Goal: Task Accomplishment & Management: Complete application form

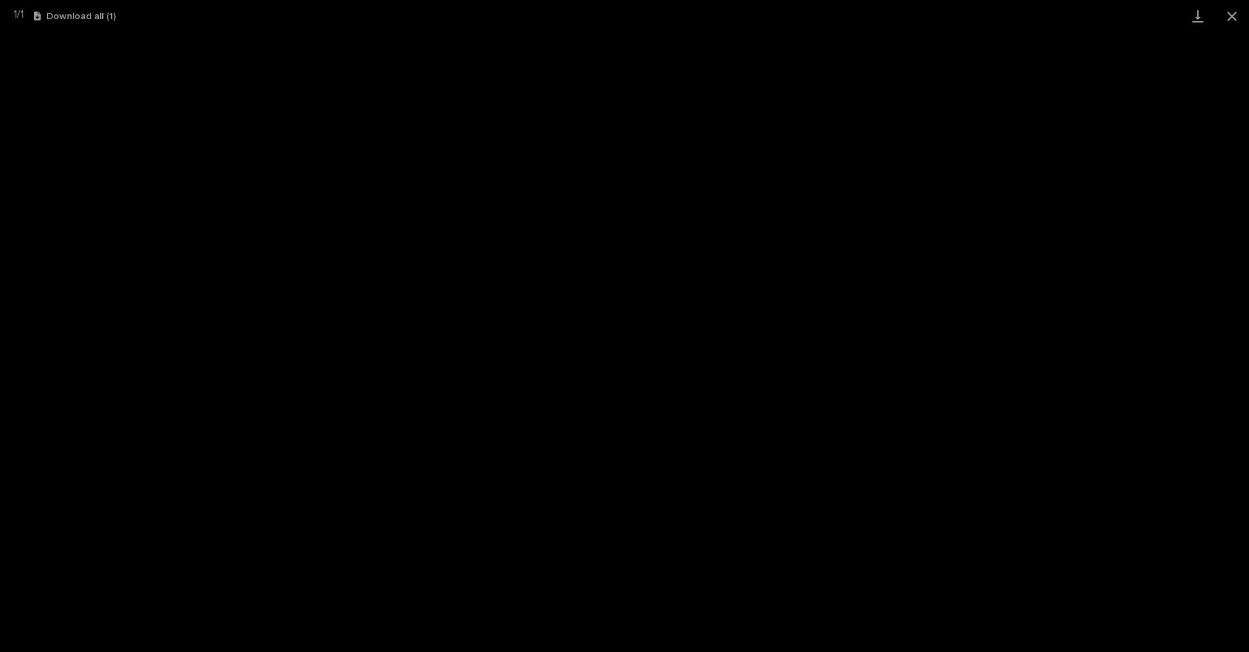
scroll to position [1098, 0]
click at [1236, 13] on button "Close gallery" at bounding box center [1232, 16] width 34 height 32
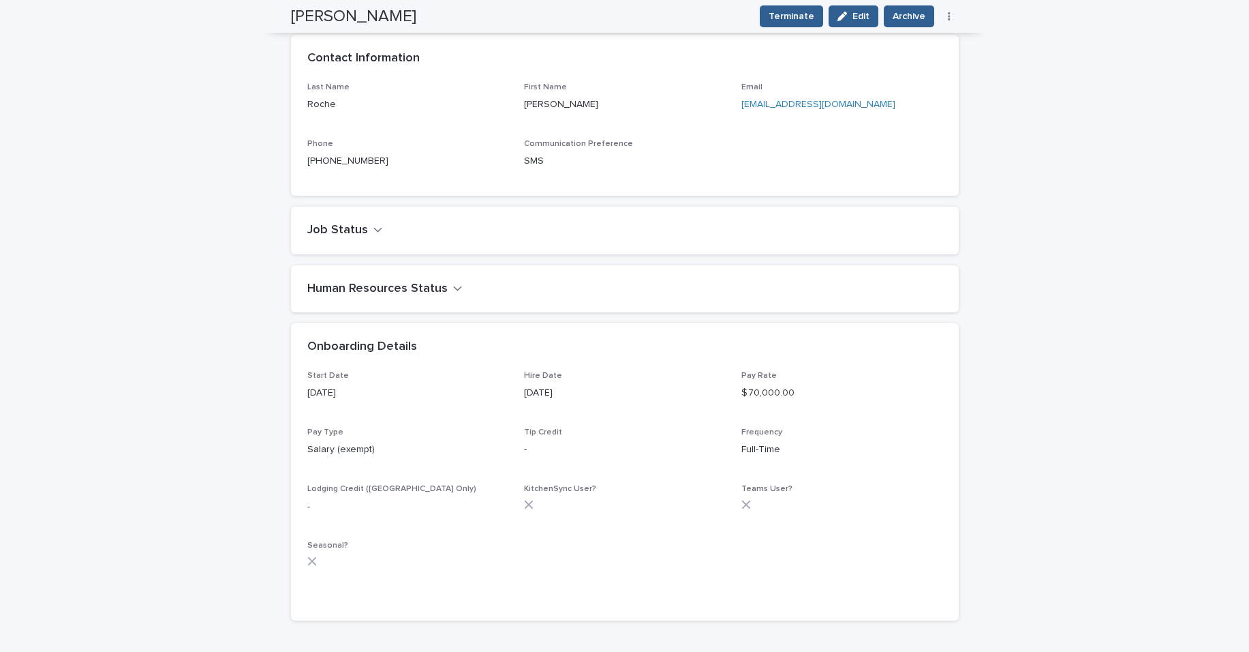
scroll to position [0, 0]
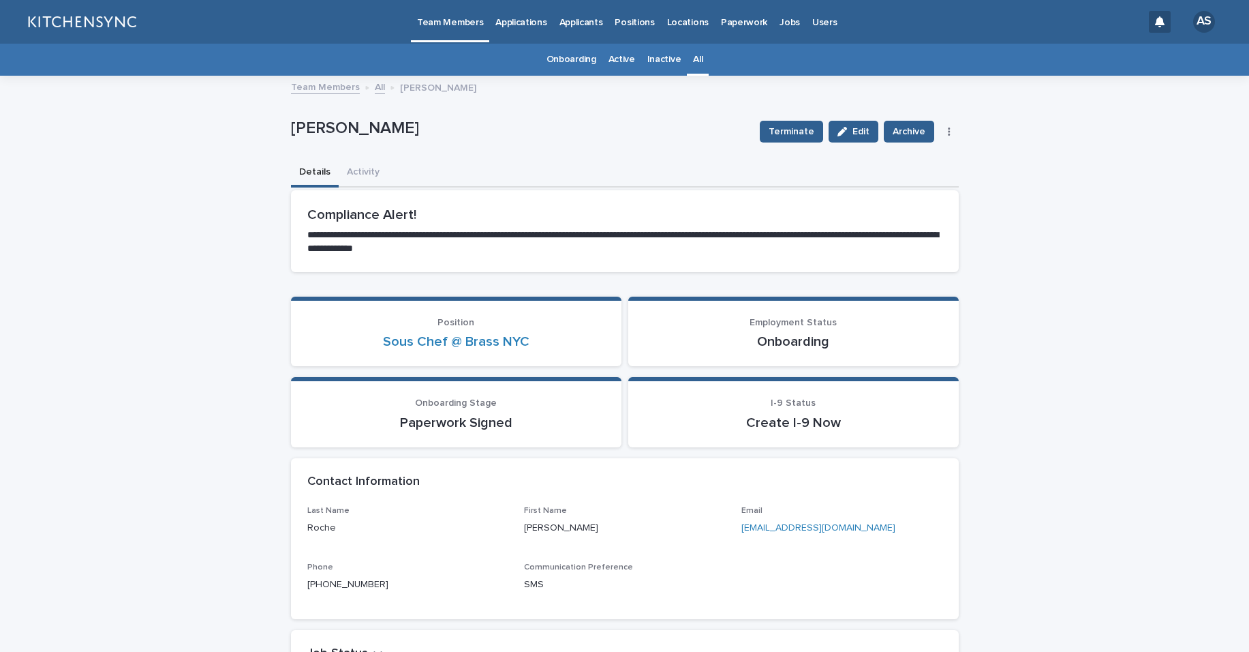
click at [693, 69] on link "All" at bounding box center [698, 60] width 10 height 32
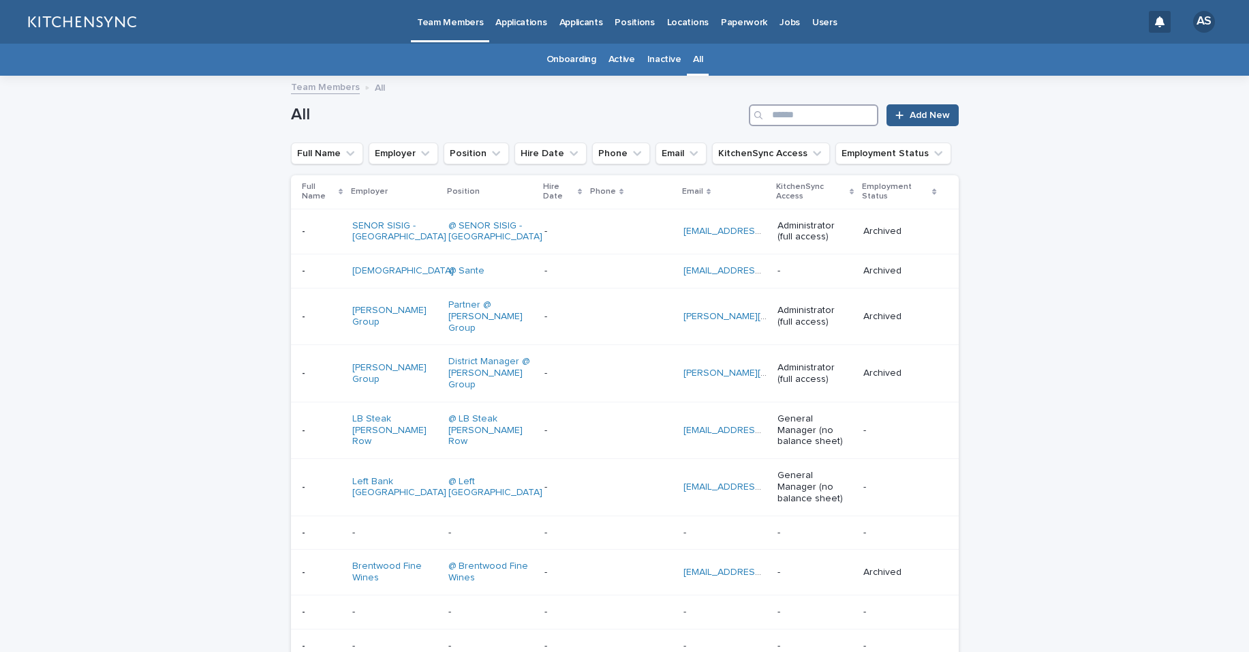
click at [834, 120] on input "Search" at bounding box center [814, 115] width 130 height 22
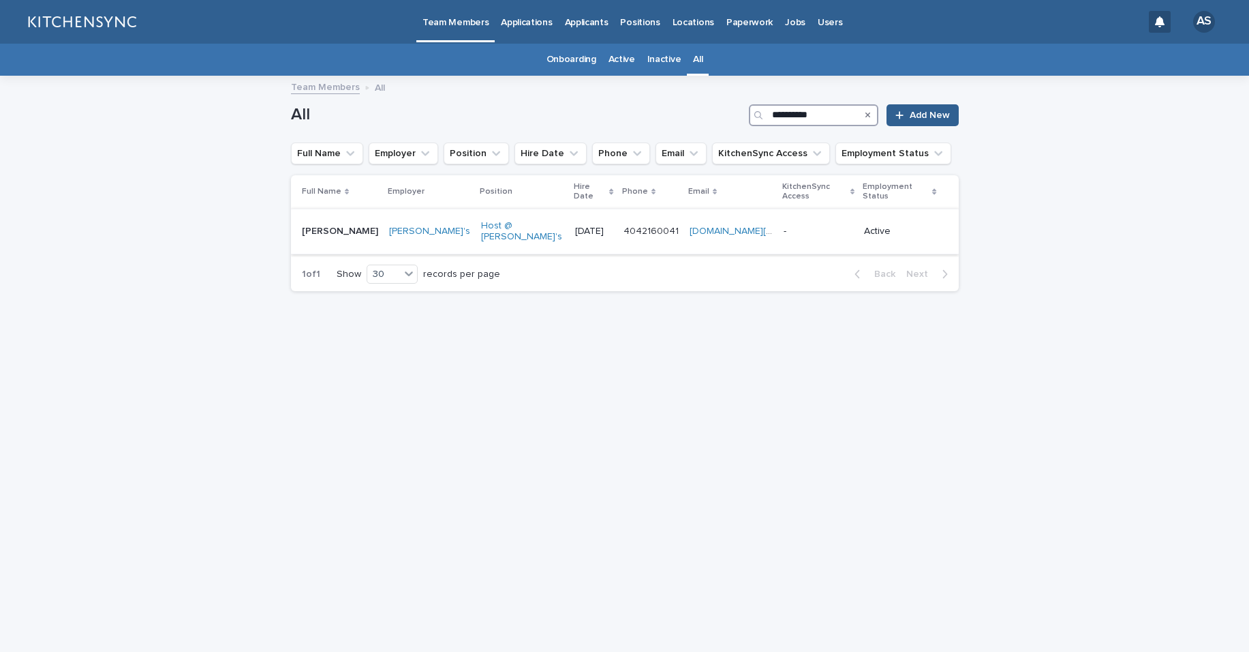
type input "**********"
click at [338, 227] on td "[PERSON_NAME] [PERSON_NAME]" at bounding box center [337, 232] width 93 height 46
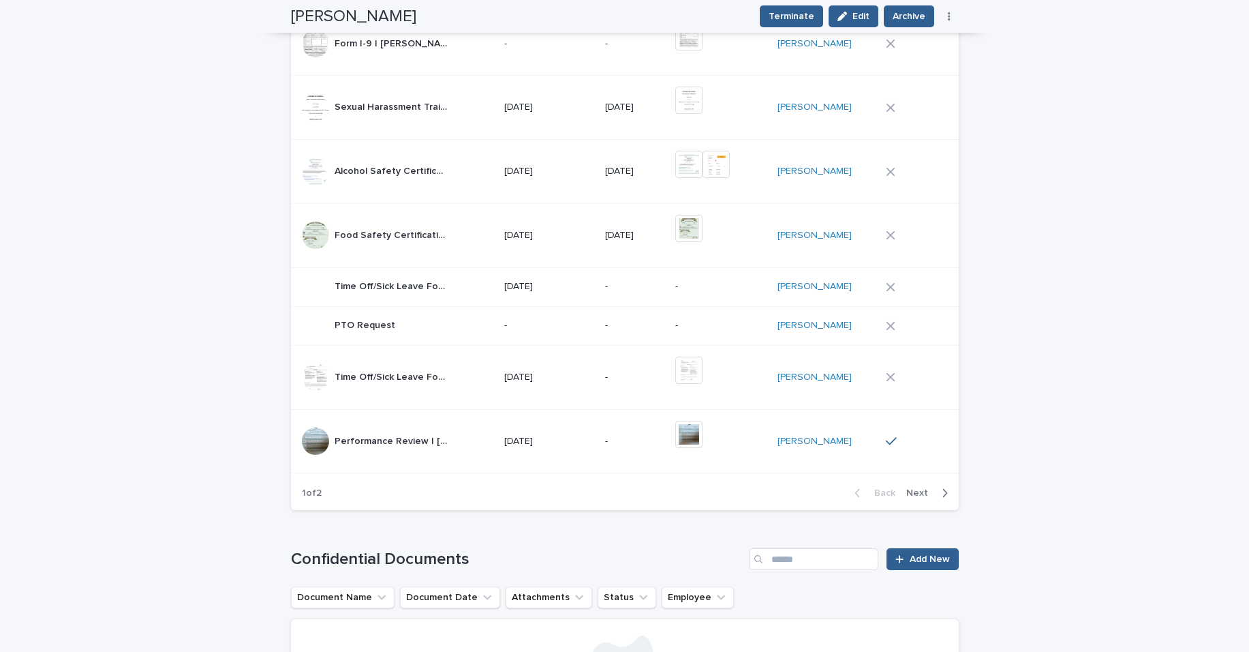
scroll to position [876, 0]
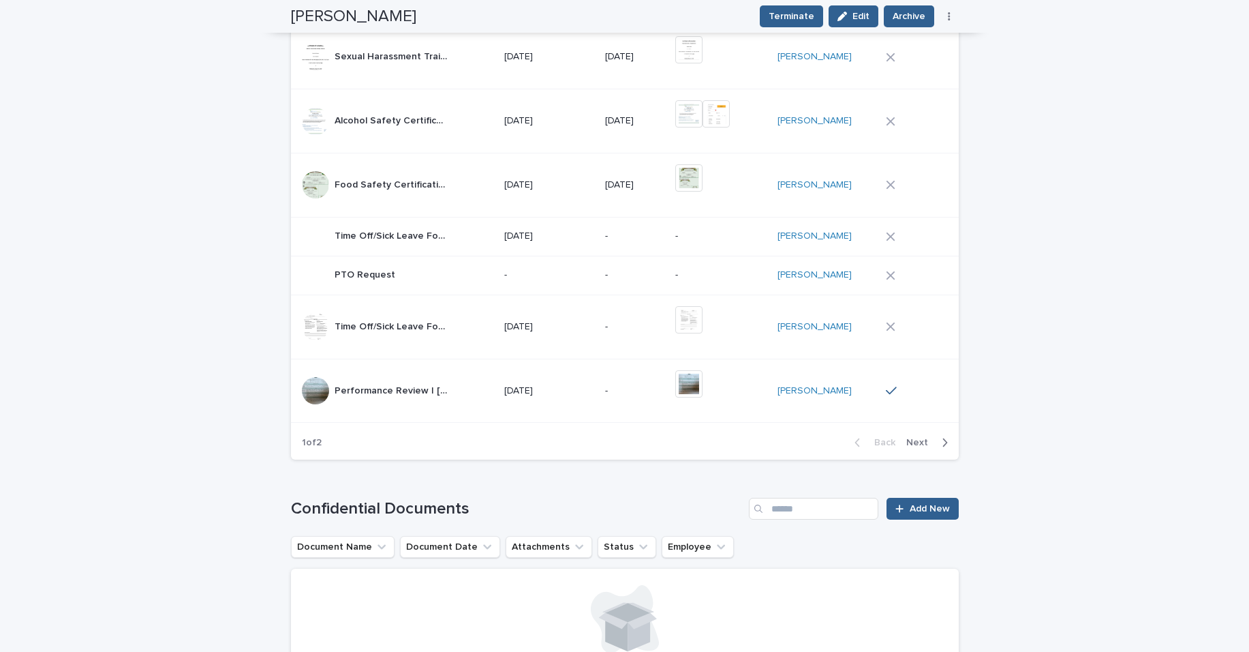
click at [909, 438] on span "Next" at bounding box center [922, 443] width 30 height 10
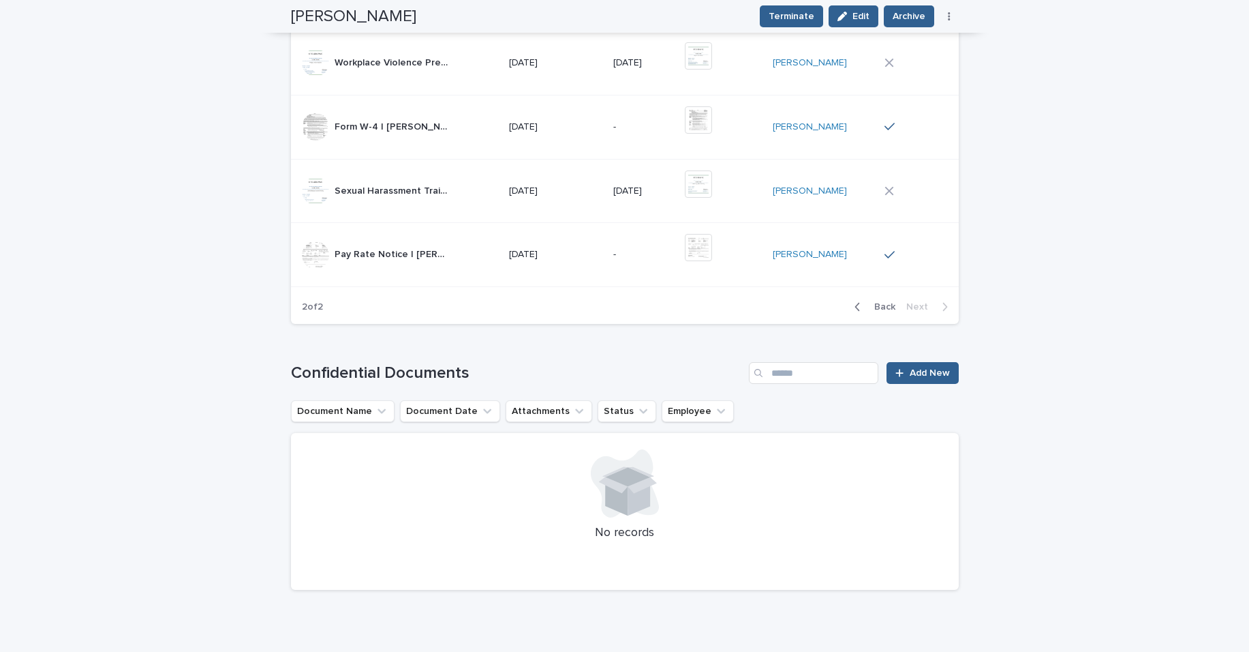
scroll to position [452, 0]
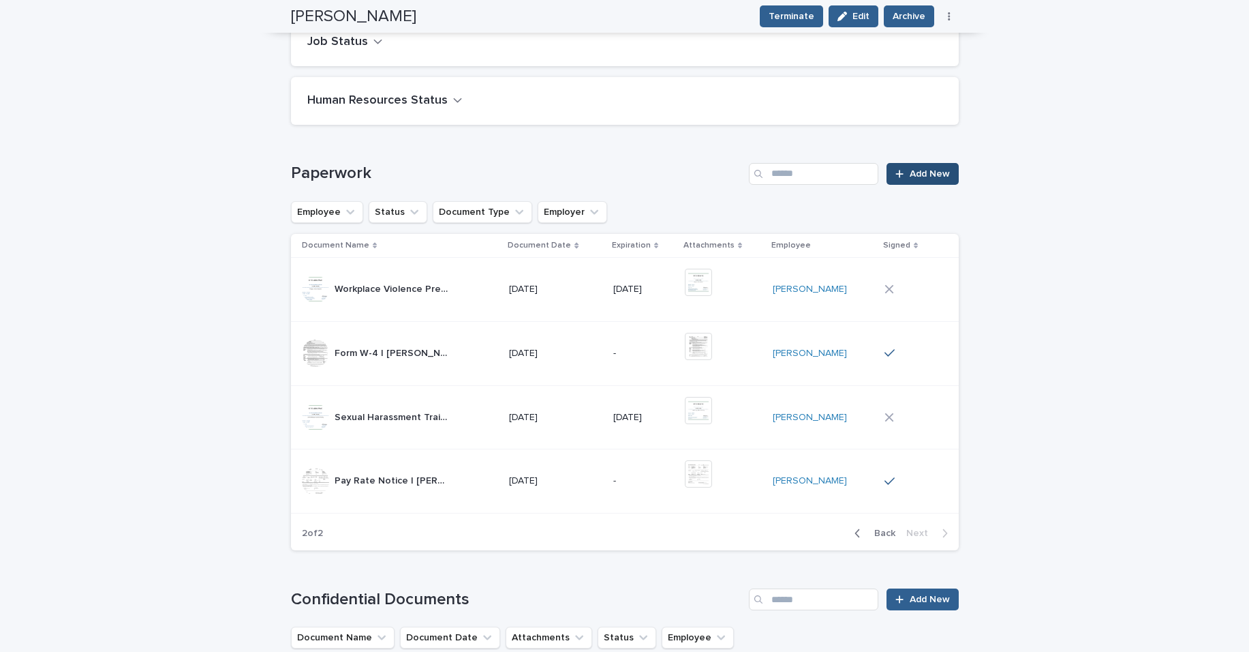
click at [922, 169] on span "Add New" at bounding box center [930, 174] width 40 height 10
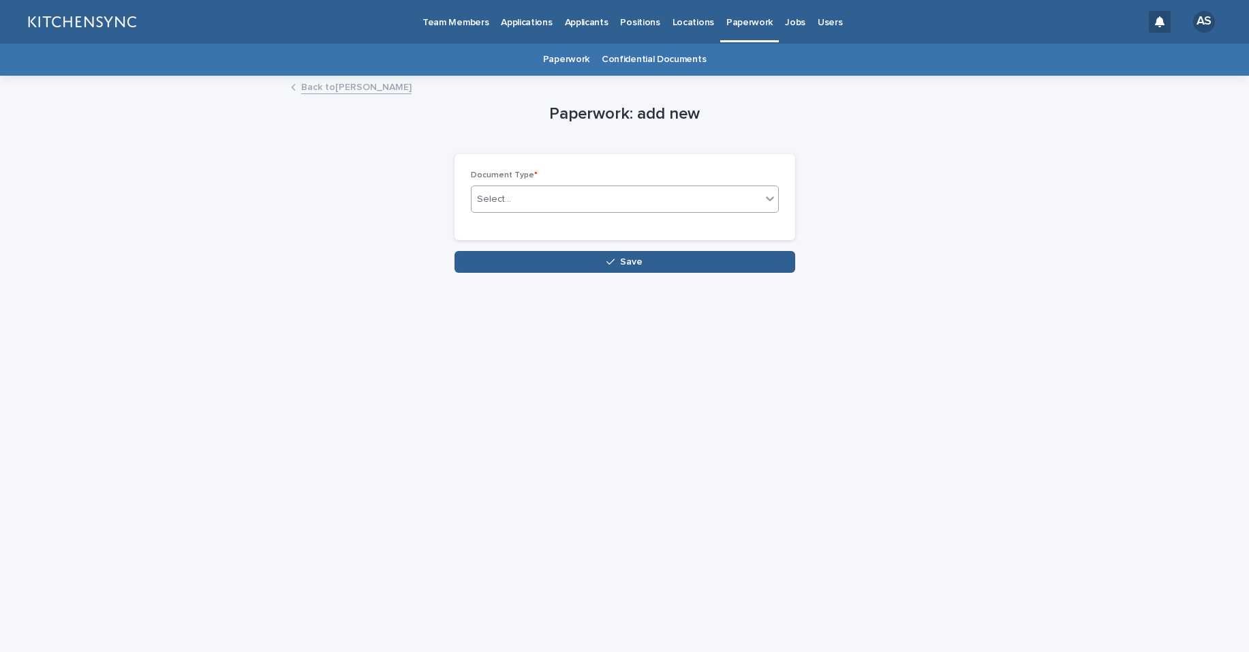
click at [602, 202] on div "Select..." at bounding box center [617, 199] width 290 height 22
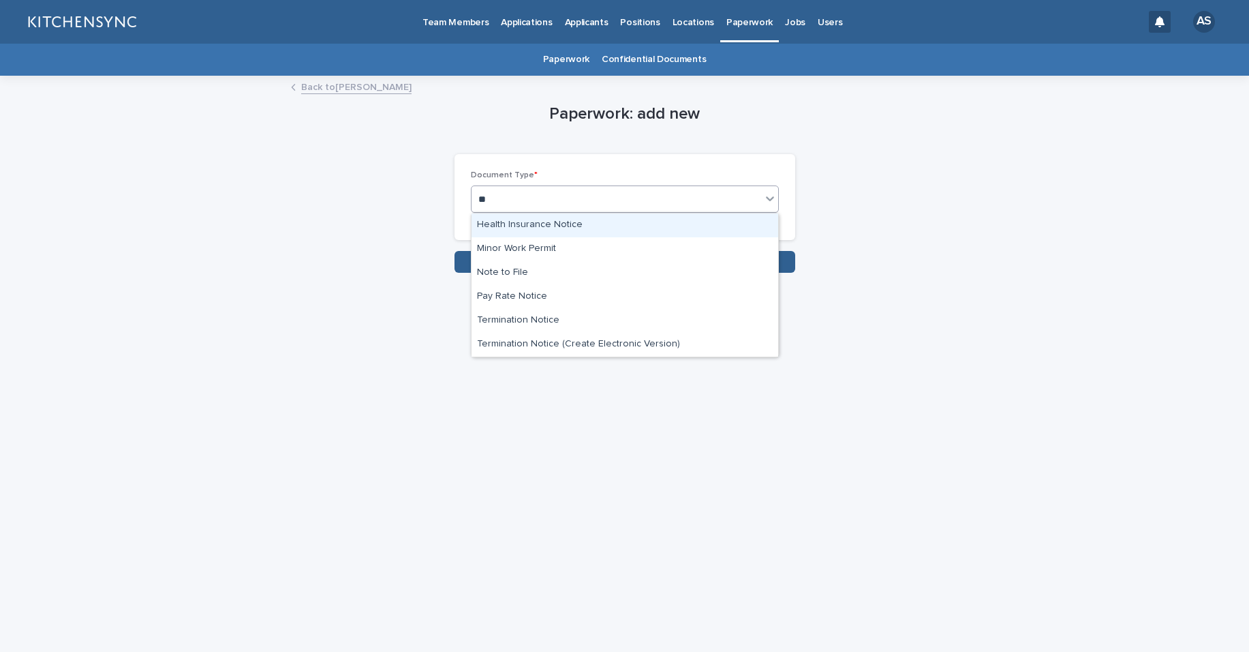
type input "***"
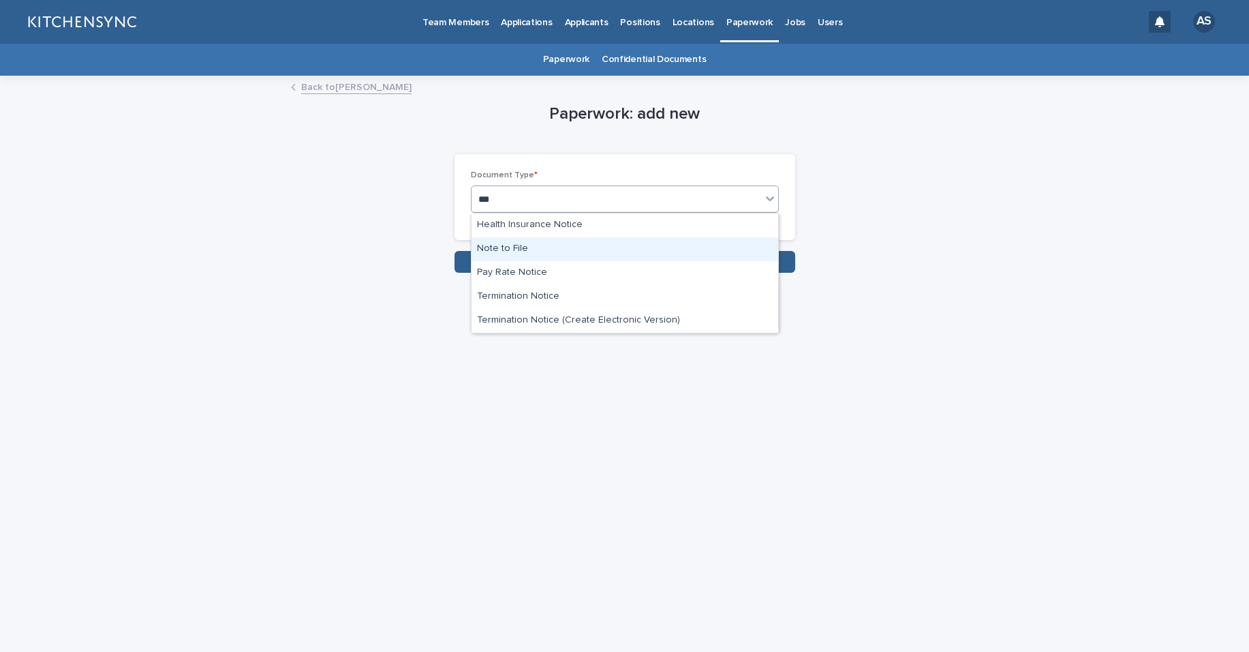
click at [575, 238] on div "Note to File" at bounding box center [625, 249] width 307 height 24
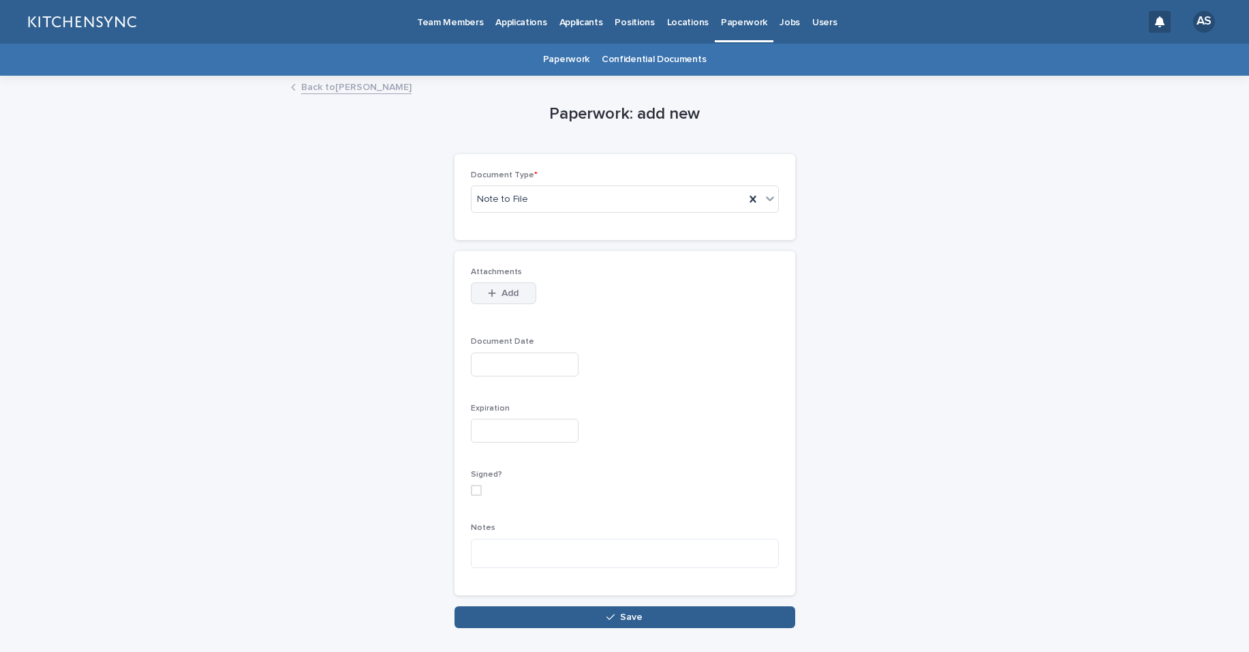
click at [507, 294] on span "Add" at bounding box center [510, 293] width 17 height 10
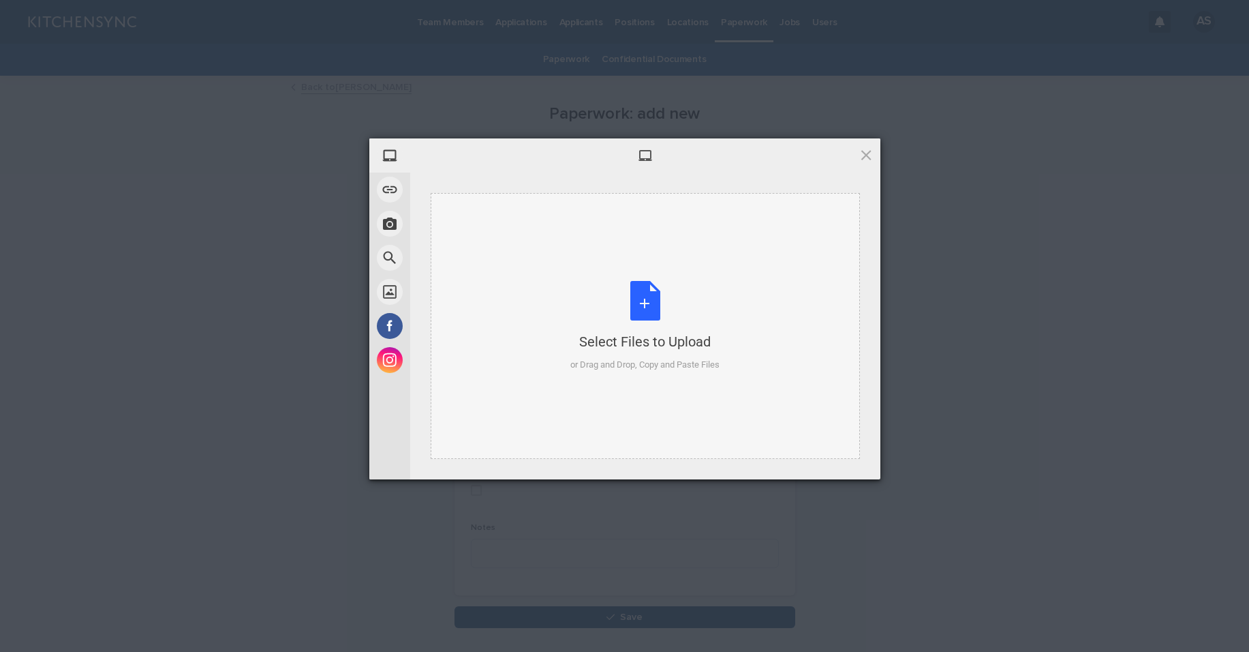
click at [643, 305] on div "Select Files to Upload or Drag and Drop, Copy and Paste Files" at bounding box center [645, 326] width 149 height 91
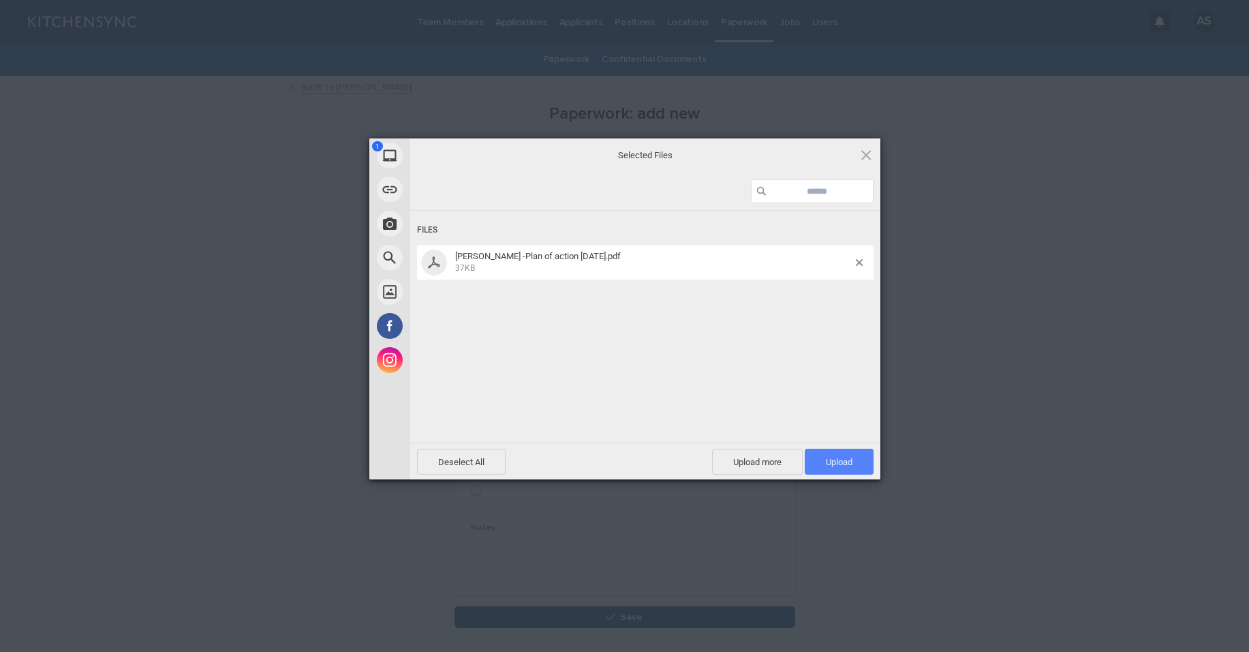
click at [864, 462] on span "Upload 1" at bounding box center [839, 462] width 69 height 26
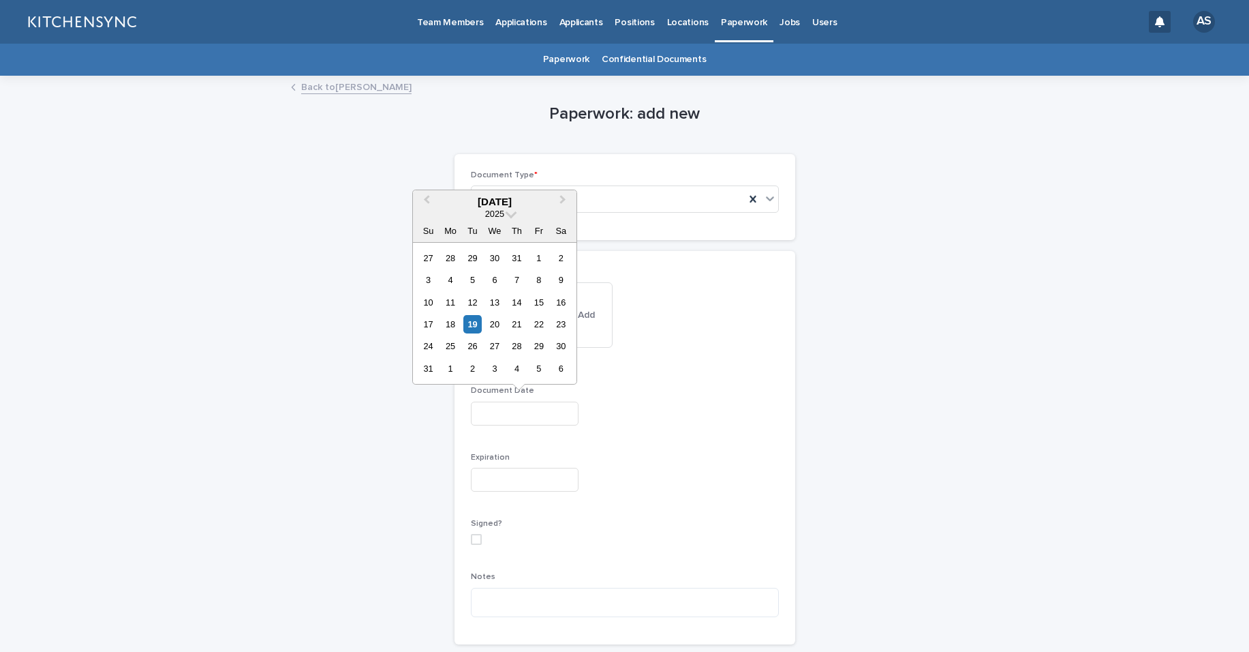
click at [526, 412] on input "text" at bounding box center [525, 413] width 108 height 24
click at [431, 204] on button "Previous Month" at bounding box center [425, 203] width 22 height 22
click at [542, 305] on div "18" at bounding box center [539, 302] width 18 height 18
type input "**********"
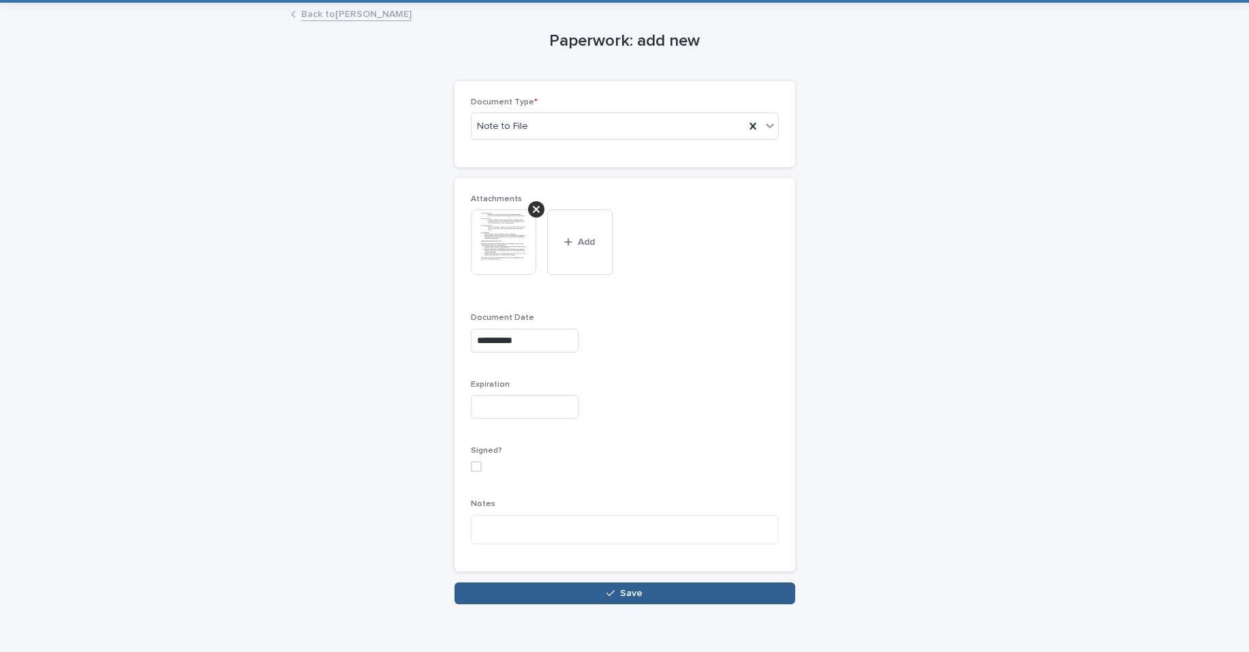
scroll to position [93, 0]
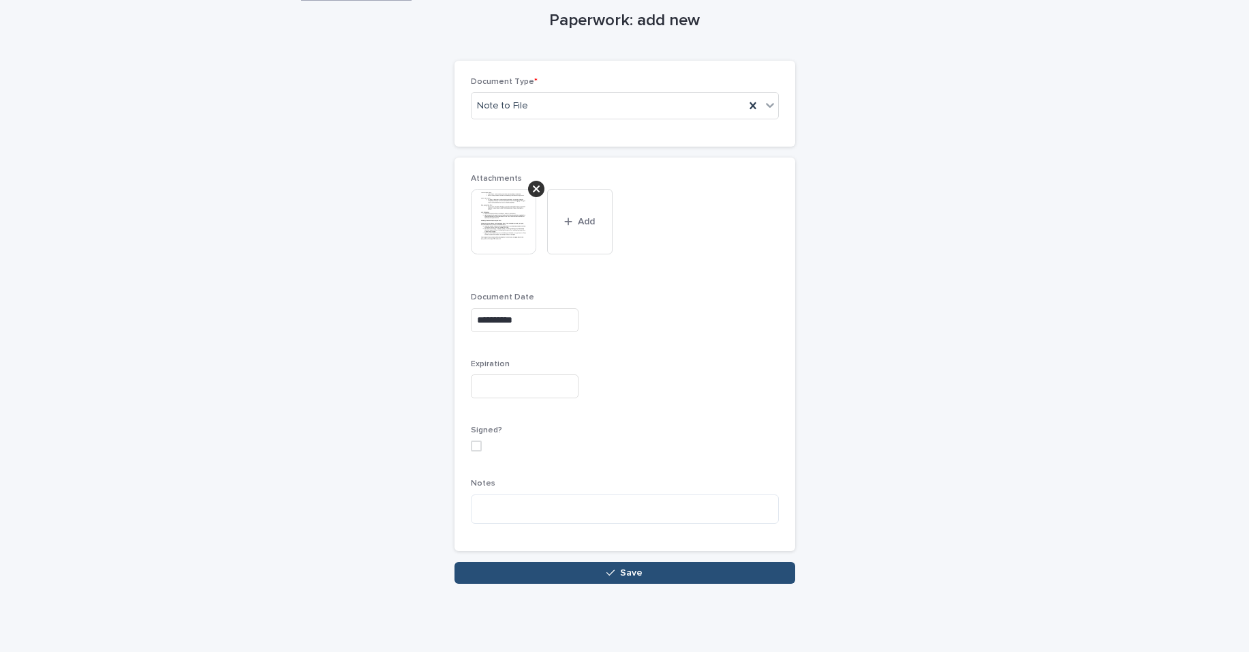
click at [620, 577] on span "Save" at bounding box center [631, 573] width 22 height 10
